Goal: Navigation & Orientation: Find specific page/section

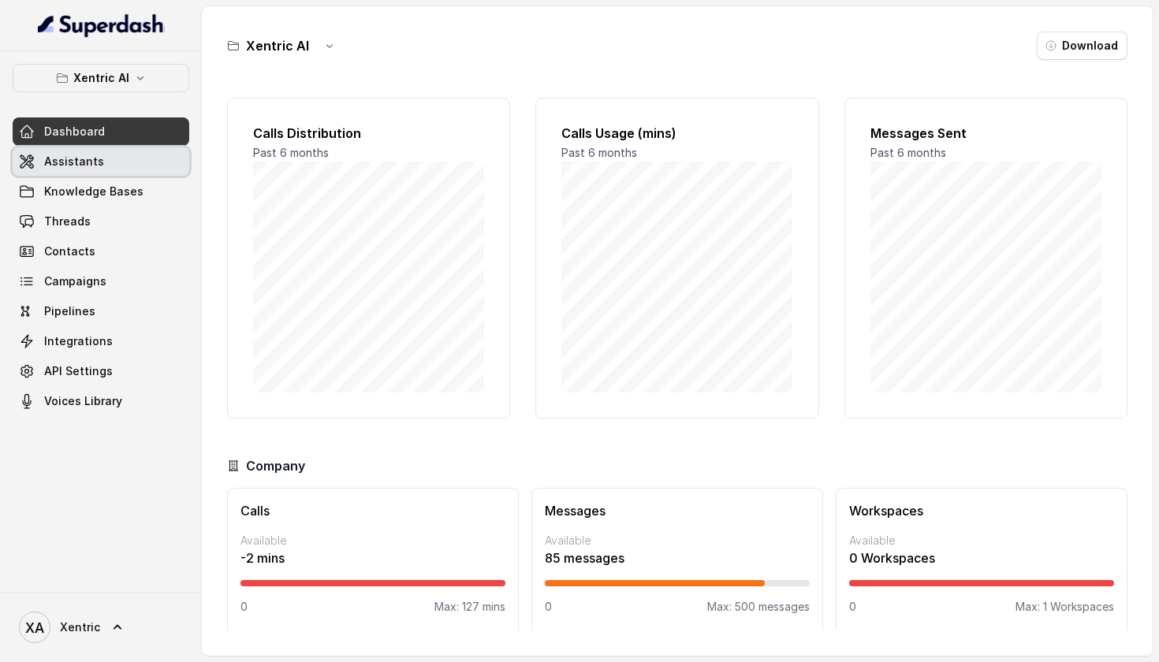
click at [86, 147] on link "Assistants" at bounding box center [101, 161] width 177 height 28
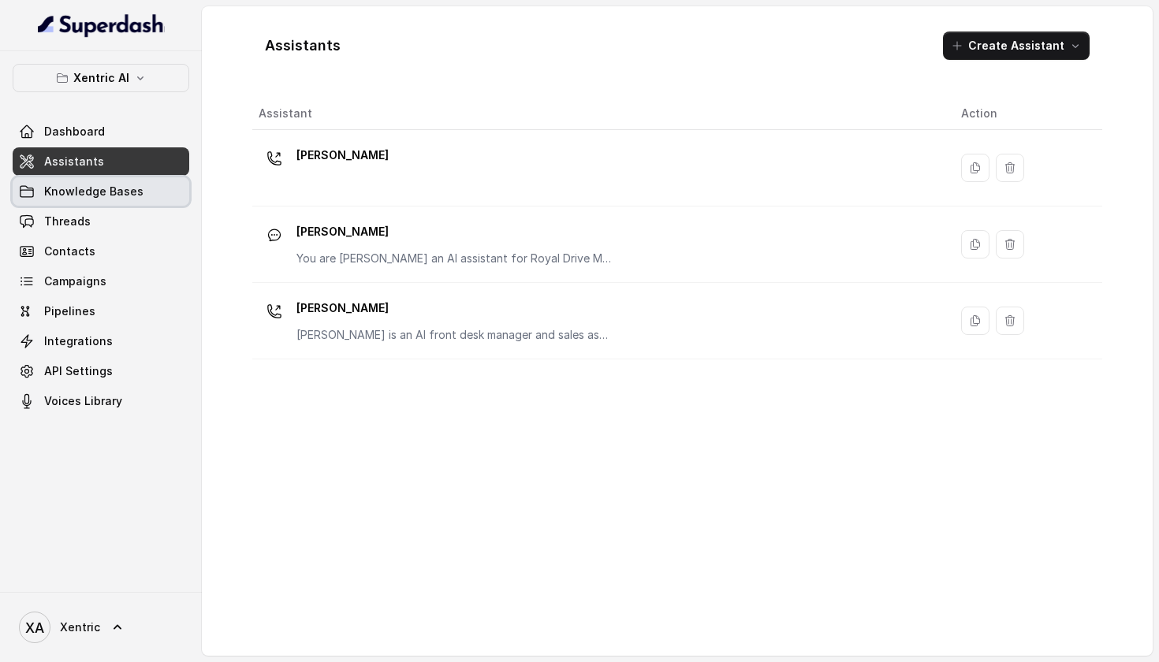
click at [116, 203] on link "Knowledge Bases" at bounding box center [101, 191] width 177 height 28
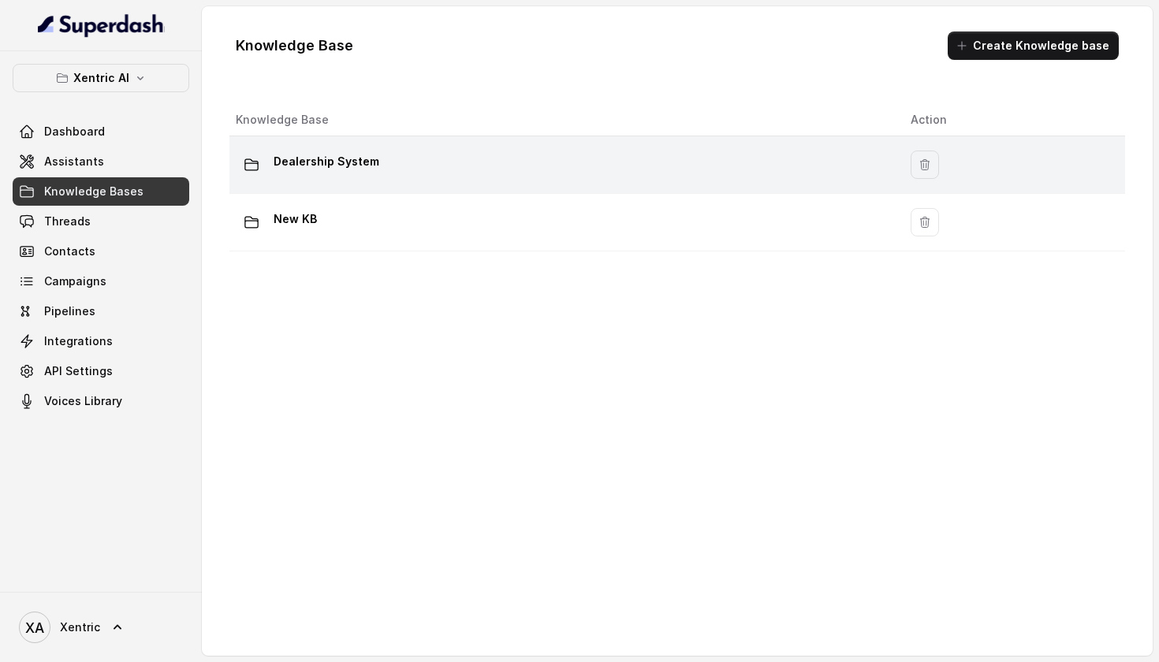
click at [318, 167] on p "Dealership System" at bounding box center [327, 161] width 106 height 25
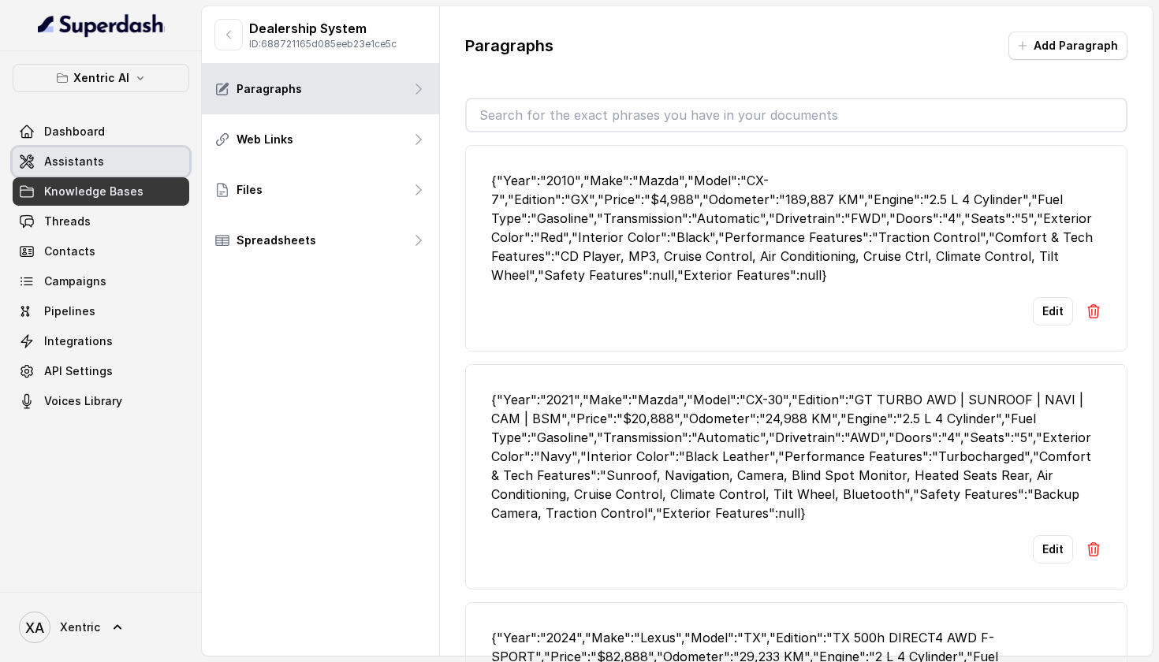
click at [84, 159] on span "Assistants" at bounding box center [74, 162] width 60 height 16
